Goal: Communication & Community: Share content

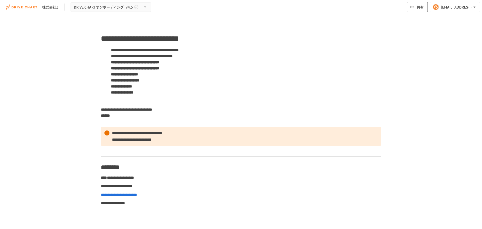
click at [417, 10] on button "共有" at bounding box center [417, 7] width 21 height 10
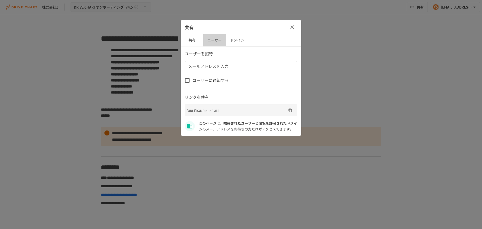
click at [215, 37] on button "ユーザー" at bounding box center [214, 40] width 23 height 12
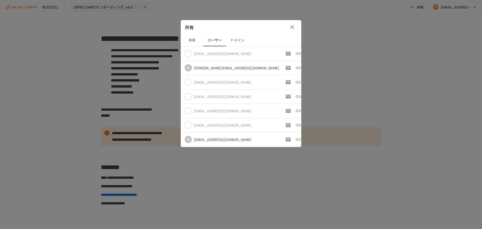
scroll to position [14, 0]
drag, startPoint x: 241, startPoint y: 118, endPoint x: 217, endPoint y: 119, distance: 24.1
click at [217, 119] on tbody "[EMAIL_ADDRESS][DOMAIN_NAME] K [DOMAIN_NAME][EMAIL_ADDRESS][DOMAIN_NAME] [PERSO…" at bounding box center [248, 89] width 135 height 114
click at [249, 120] on td "R [EMAIL_ADDRESS][DOMAIN_NAME]" at bounding box center [231, 125] width 100 height 14
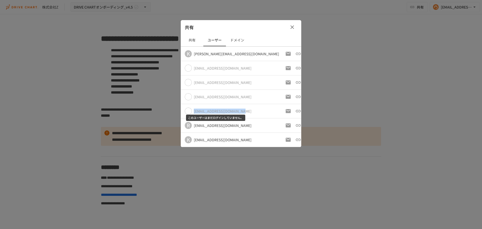
drag, startPoint x: 240, startPoint y: 110, endPoint x: 194, endPoint y: 110, distance: 46.2
click at [194, 110] on div "[EMAIL_ADDRESS][DOMAIN_NAME]" at bounding box center [232, 110] width 94 height 7
copy div "[EMAIL_ADDRESS][DOMAIN_NAME]"
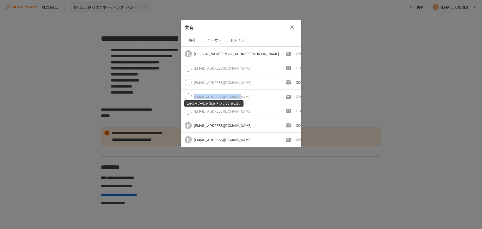
drag, startPoint x: 238, startPoint y: 96, endPoint x: 194, endPoint y: 98, distance: 44.2
click at [194, 98] on div "[EMAIL_ADDRESS][DOMAIN_NAME]" at bounding box center [232, 96] width 94 height 7
copy div "[EMAIL_ADDRESS][DOMAIN_NAME]"
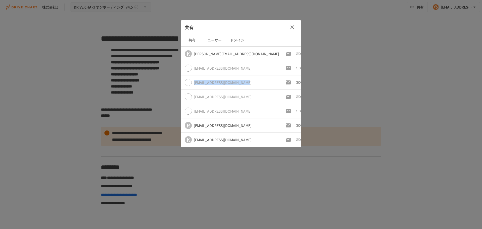
drag, startPoint x: 247, startPoint y: 84, endPoint x: 194, endPoint y: 86, distance: 52.8
click at [194, 86] on td "[EMAIL_ADDRESS][DOMAIN_NAME]" at bounding box center [231, 82] width 100 height 14
copy div "[EMAIL_ADDRESS][DOMAIN_NAME]"
drag, startPoint x: 248, startPoint y: 68, endPoint x: 194, endPoint y: 68, distance: 53.2
click at [194, 68] on div "[EMAIL_ADDRESS][DOMAIN_NAME]" at bounding box center [232, 68] width 94 height 7
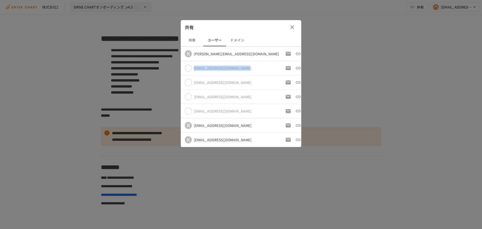
copy div "[EMAIL_ADDRESS][DOMAIN_NAME]"
click at [243, 79] on td "[EMAIL_ADDRESS][DOMAIN_NAME]" at bounding box center [231, 82] width 100 height 14
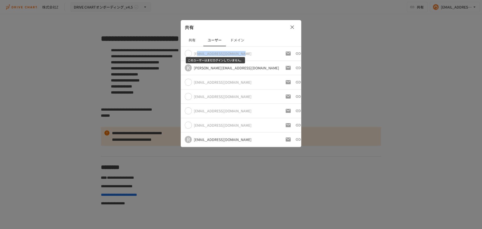
drag, startPoint x: 240, startPoint y: 53, endPoint x: 197, endPoint y: 55, distance: 43.5
click at [197, 55] on div "[EMAIL_ADDRESS][DOMAIN_NAME]" at bounding box center [232, 53] width 94 height 7
copy div "[EMAIL_ADDRESS][DOMAIN_NAME]"
click at [262, 28] on div "共有" at bounding box center [241, 27] width 121 height 14
click at [292, 29] on icon "button" at bounding box center [292, 27] width 6 height 6
